Goal: Task Accomplishment & Management: Use online tool/utility

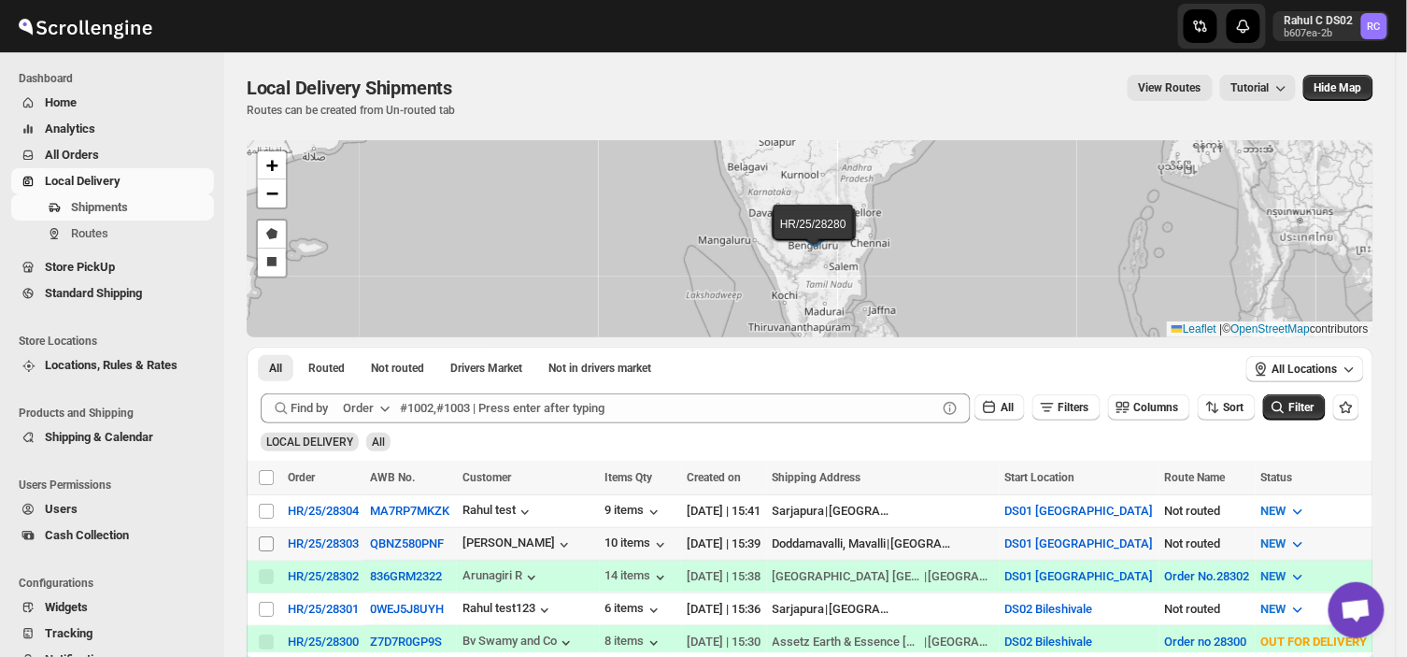
click at [264, 544] on input "Select shipment" at bounding box center [266, 543] width 15 height 15
checkbox input "true"
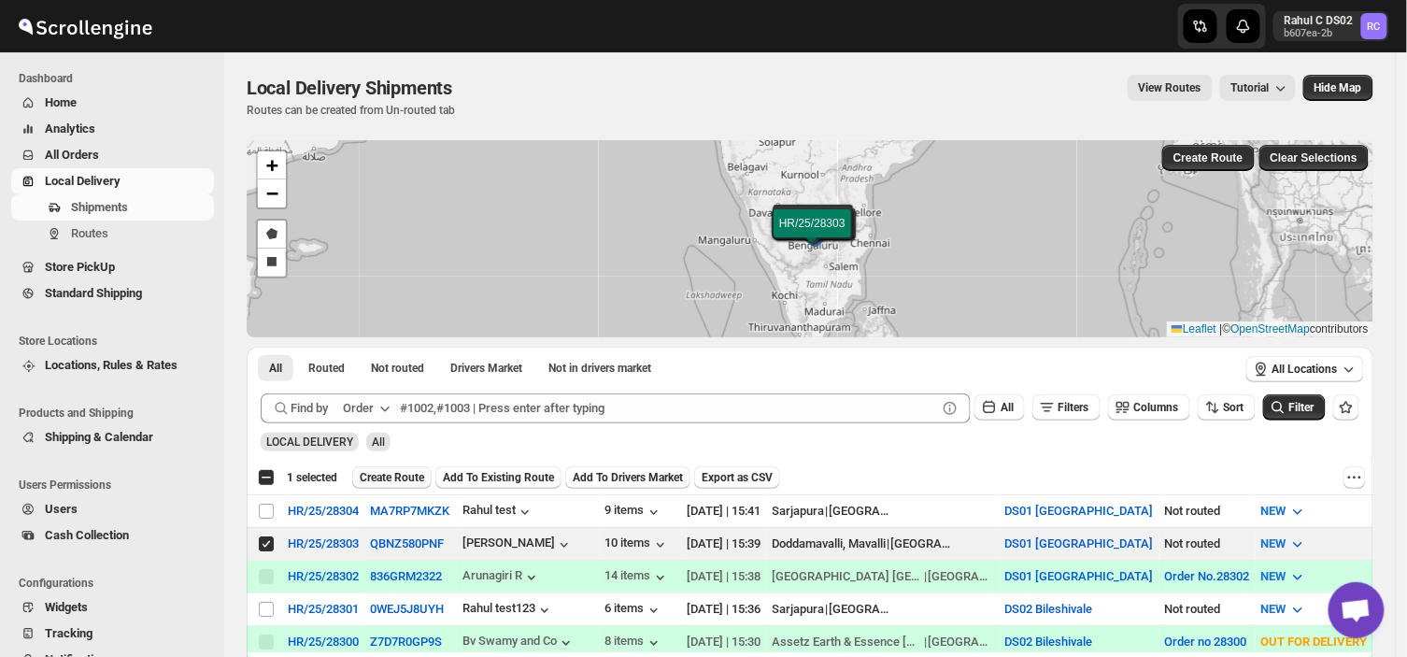
click at [399, 466] on button "Create Route" at bounding box center [391, 477] width 79 height 22
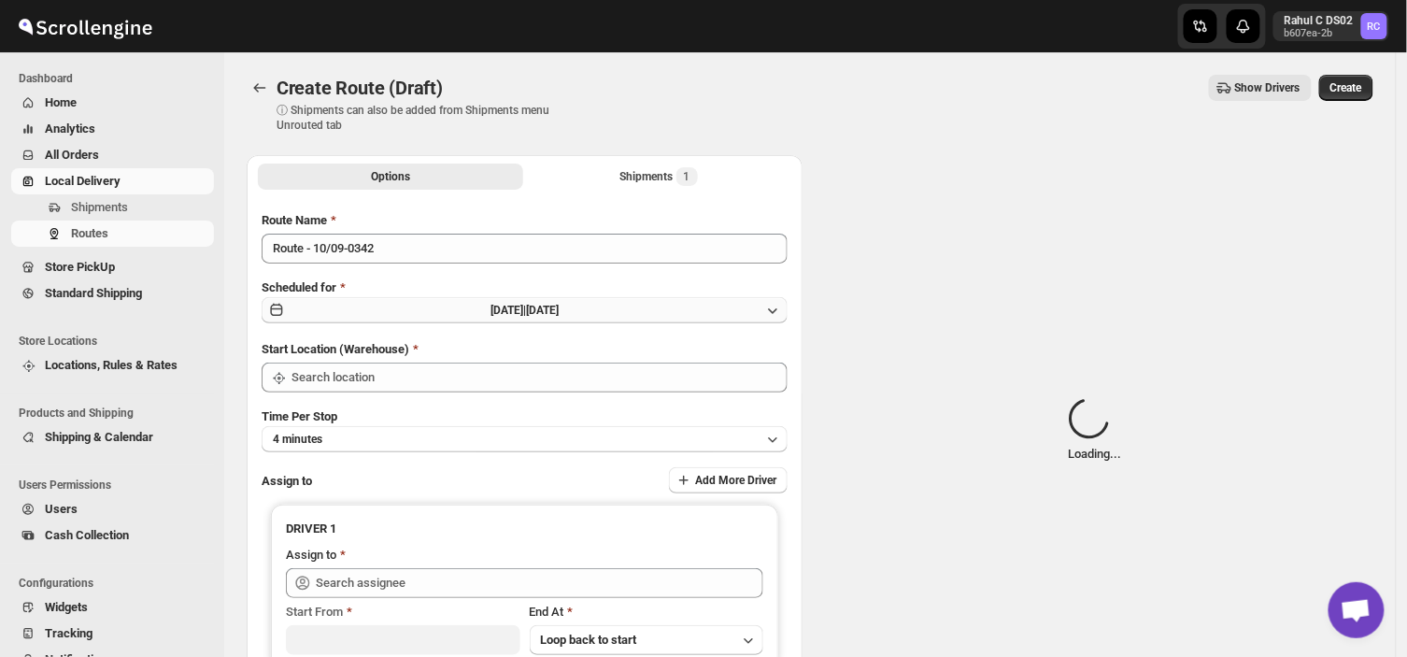
type input "DS01 [GEOGRAPHIC_DATA]"
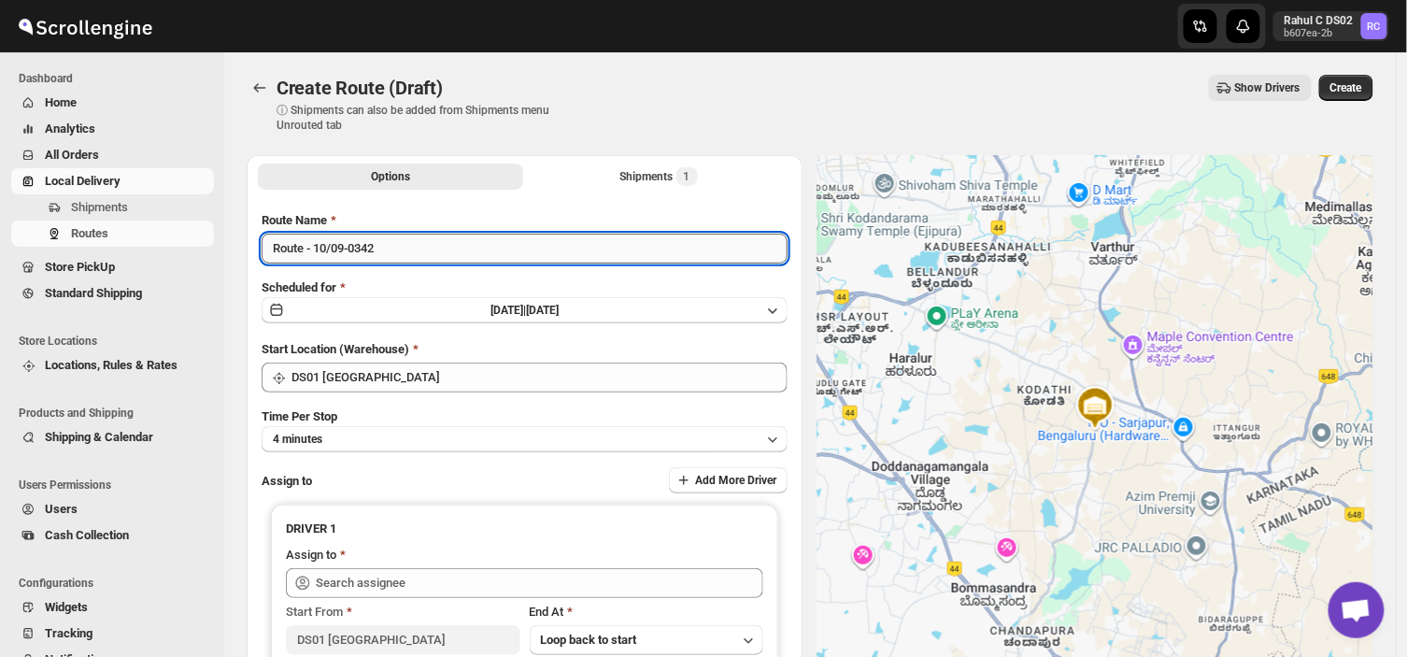
click at [381, 240] on input "Route - 10/09-0342" at bounding box center [525, 249] width 526 height 30
type input "R"
type input "Order no 28303"
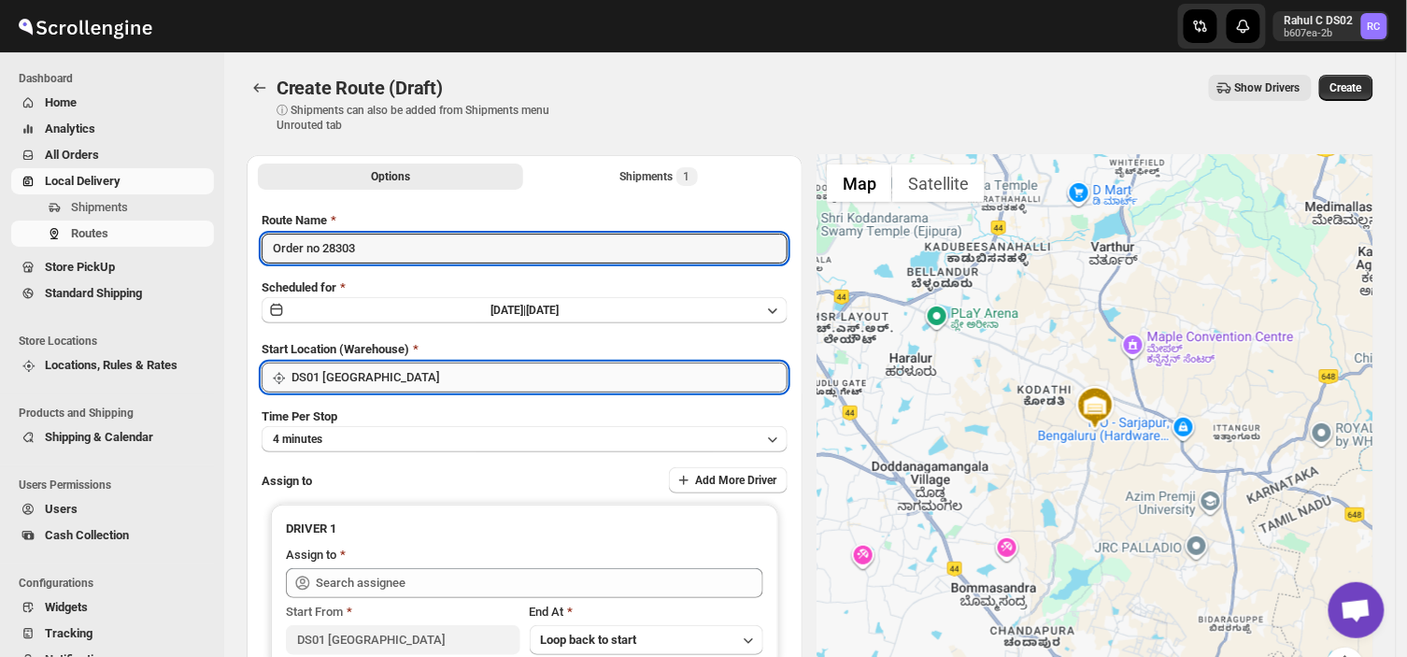
click at [392, 376] on input "DS01 [GEOGRAPHIC_DATA]" at bounding box center [540, 378] width 496 height 30
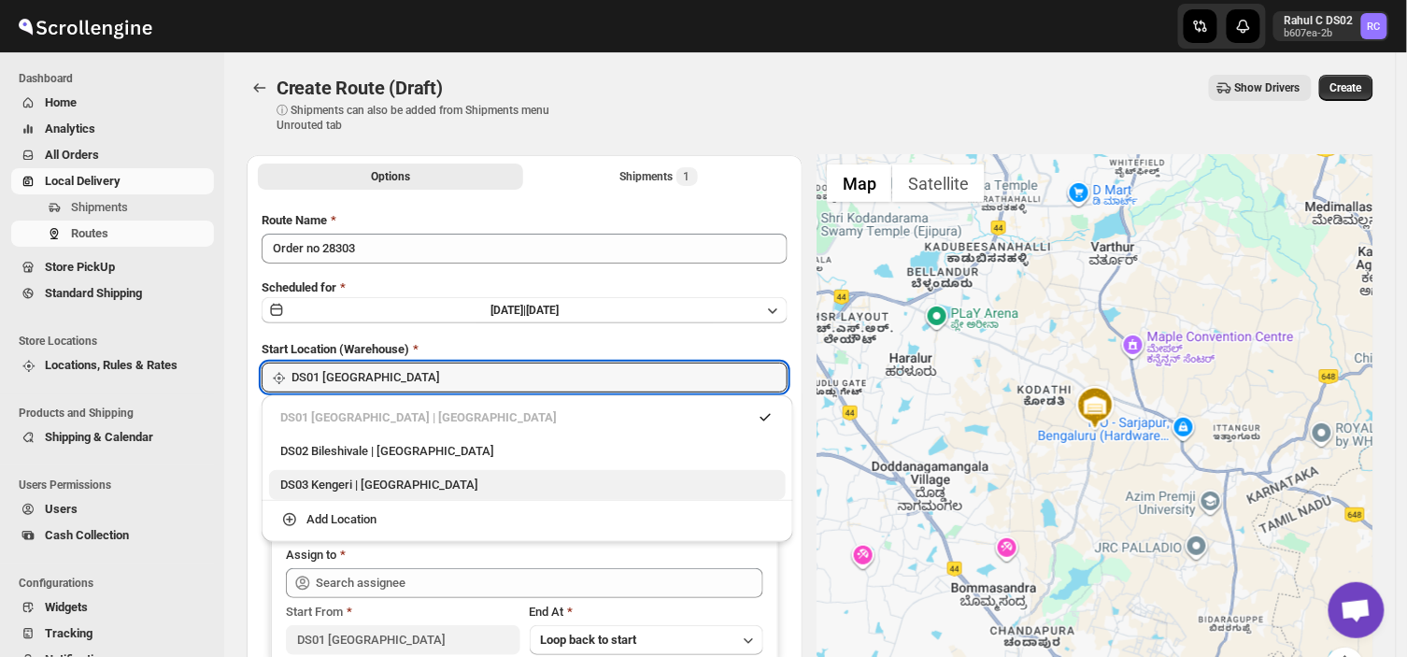
click at [350, 487] on div "DS03 Kengeri | [GEOGRAPHIC_DATA]" at bounding box center [527, 485] width 494 height 19
type input "DS03 Kengeri"
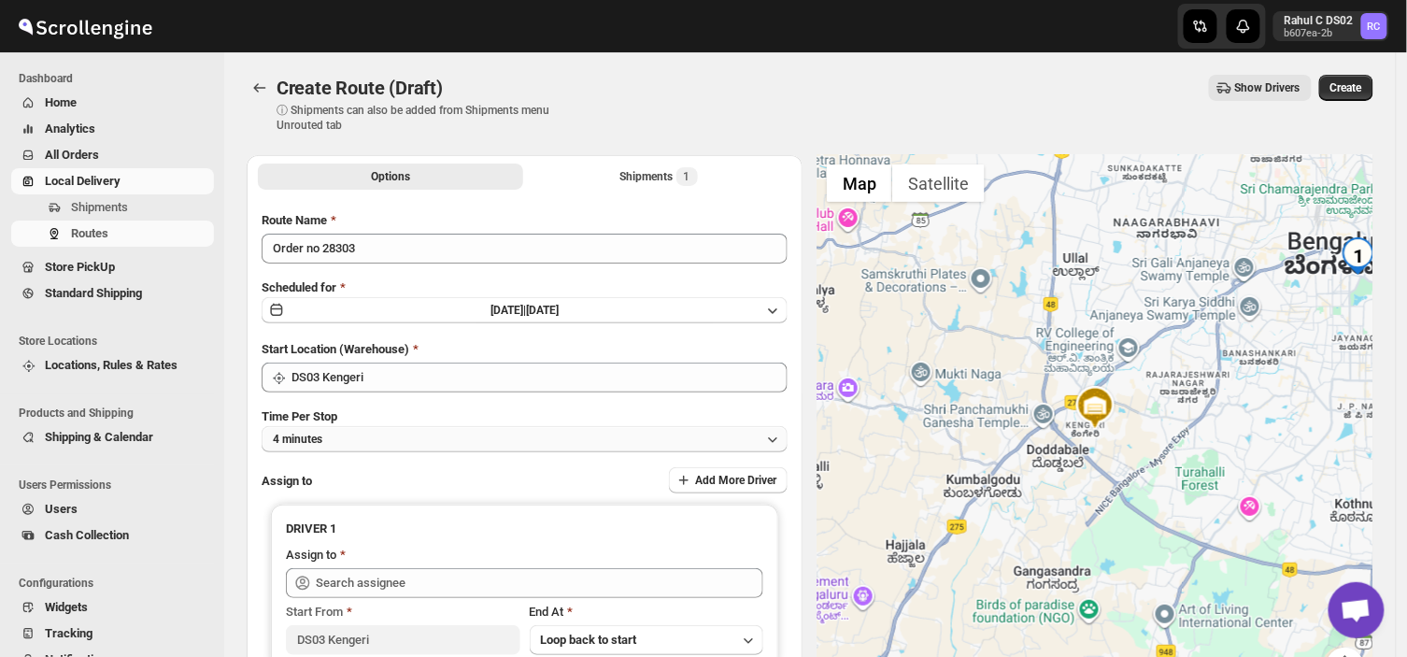
click at [349, 435] on button "4 minutes" at bounding box center [525, 439] width 526 height 26
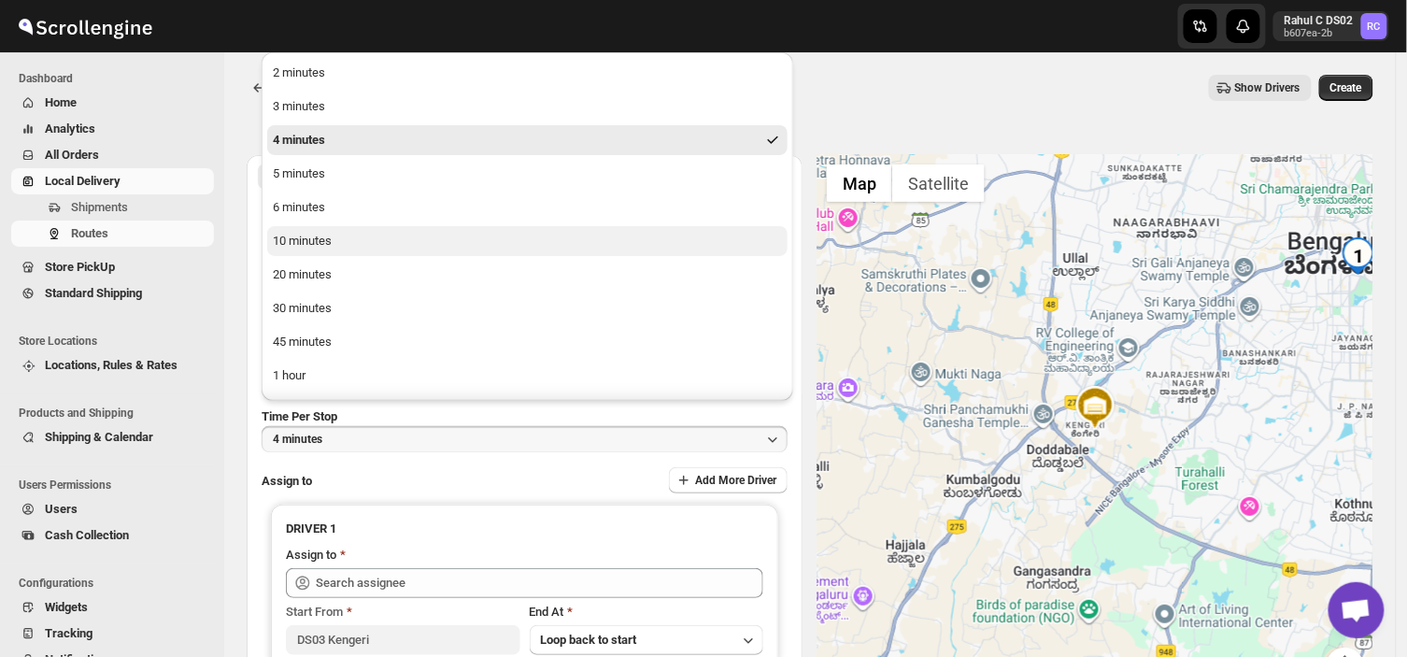
click at [331, 241] on div "10 minutes" at bounding box center [302, 241] width 59 height 19
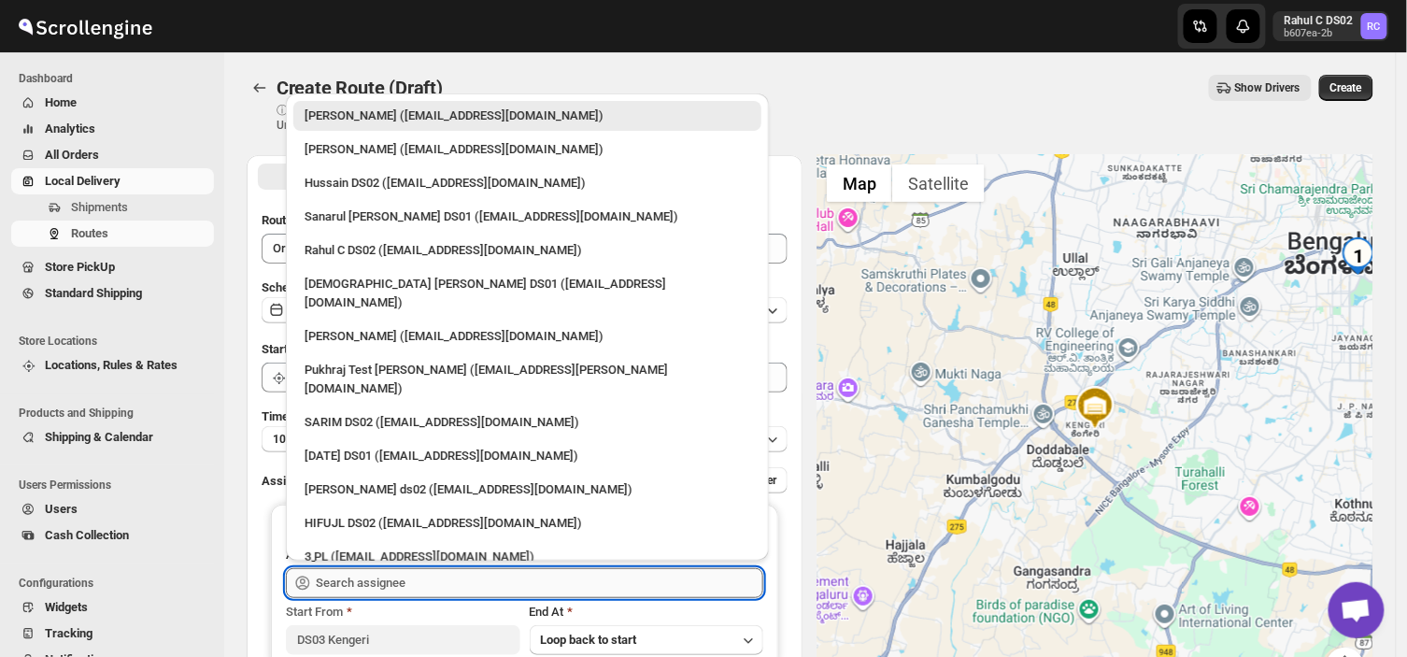
click at [414, 578] on input "text" at bounding box center [540, 583] width 448 height 30
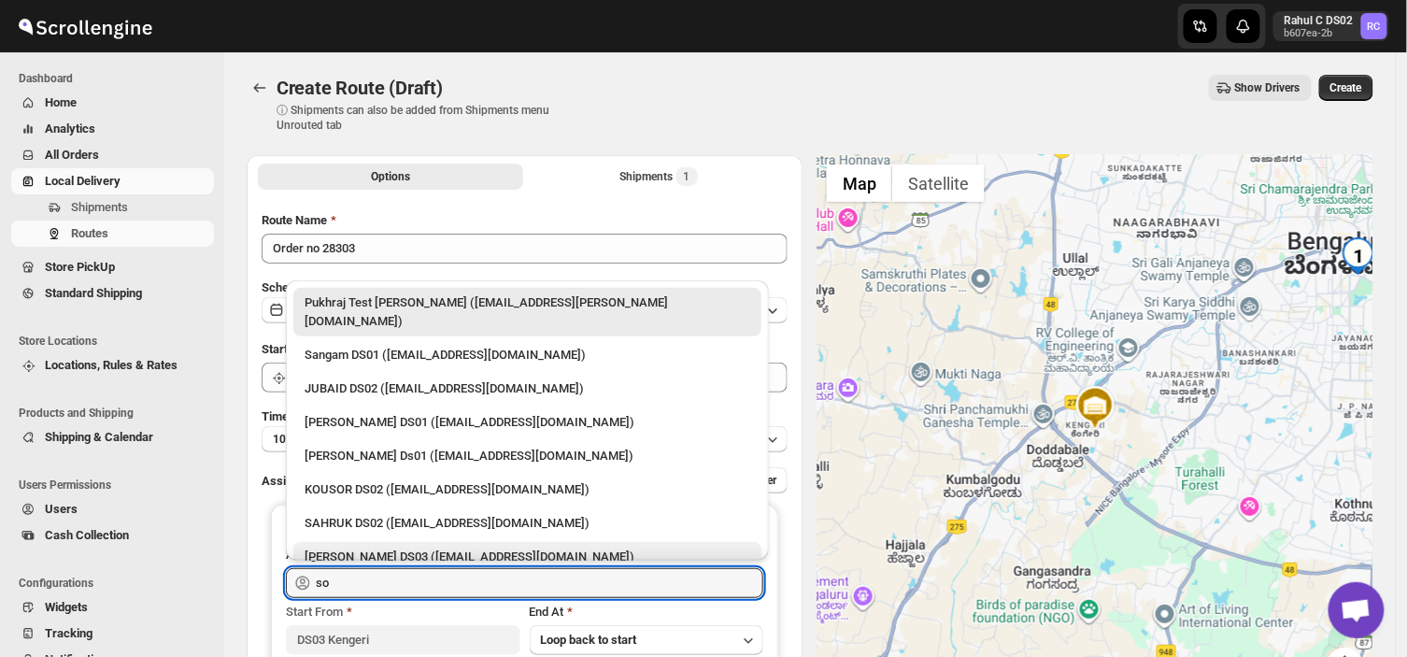
click at [403, 548] on div "[PERSON_NAME] DS03 ([EMAIL_ADDRESS][DOMAIN_NAME])" at bounding box center [528, 557] width 446 height 19
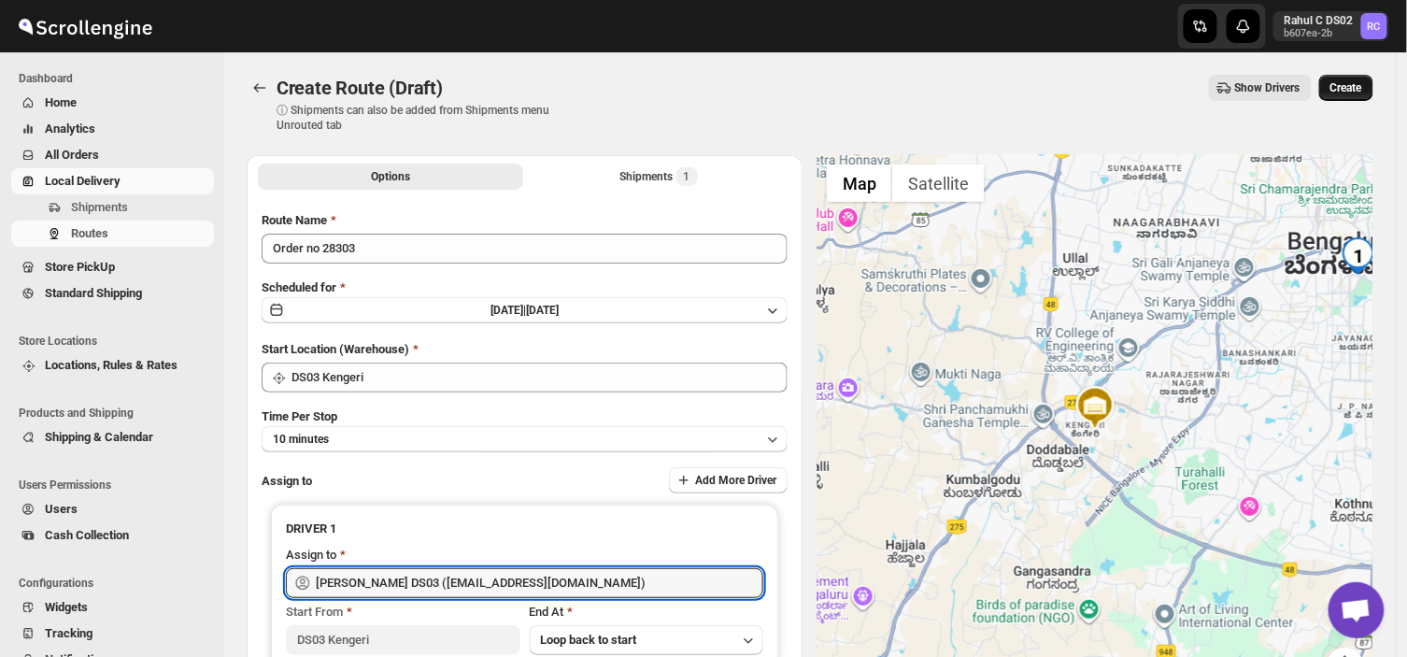
type input "[PERSON_NAME] DS03 ([EMAIL_ADDRESS][DOMAIN_NAME])"
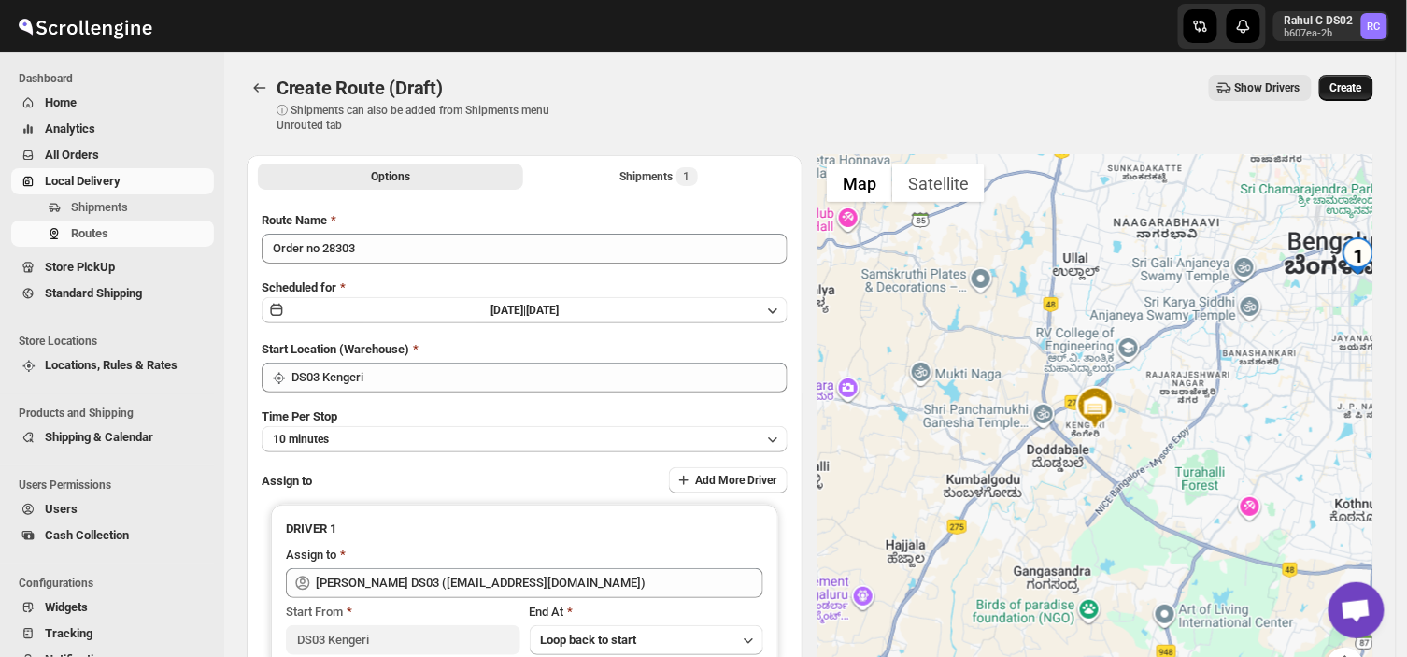
click at [1348, 90] on span "Create" at bounding box center [1347, 87] width 32 height 15
